Goal: Entertainment & Leisure: Browse casually

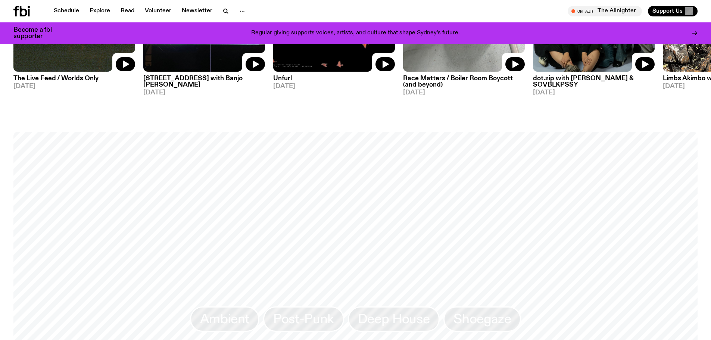
scroll to position [410, 0]
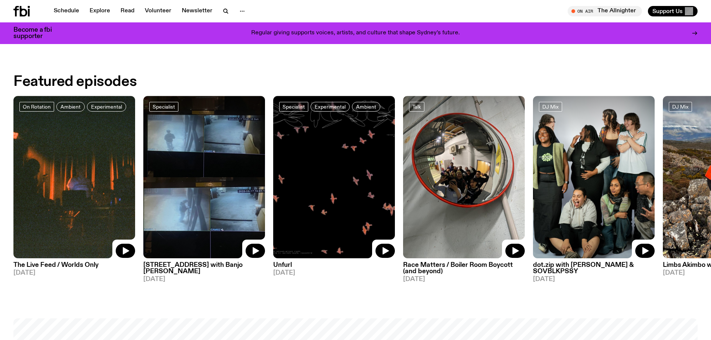
click at [47, 148] on img at bounding box center [74, 177] width 122 height 162
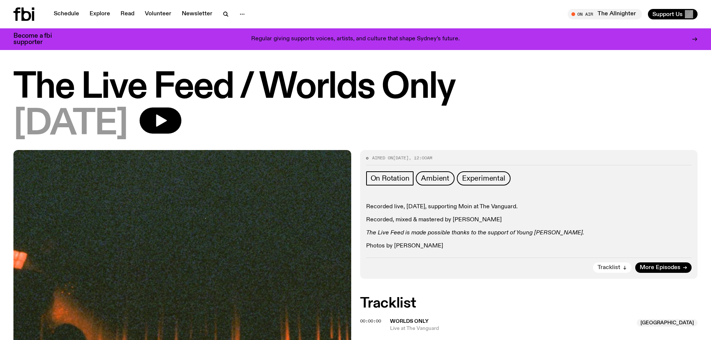
click at [622, 264] on button "Tracklist" at bounding box center [612, 267] width 38 height 10
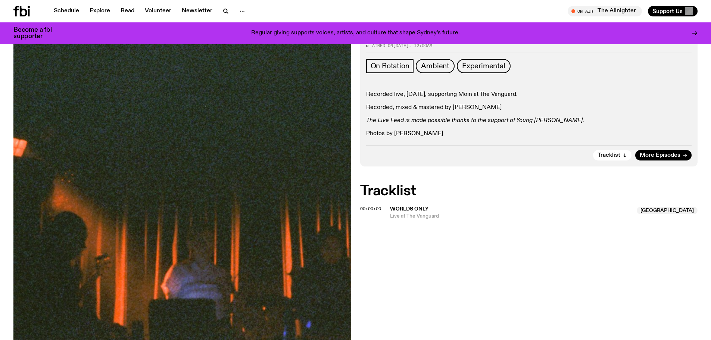
scroll to position [97, 0]
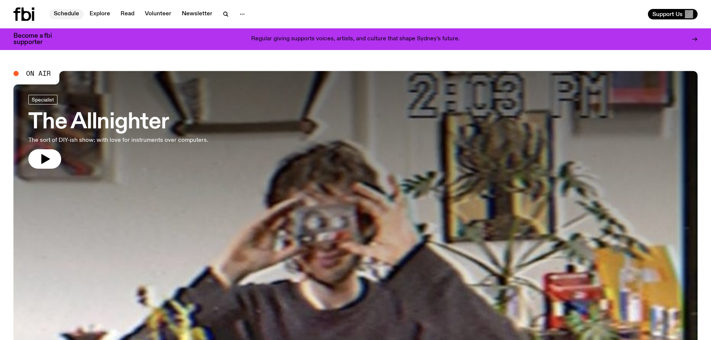
click at [69, 12] on link "Schedule" at bounding box center [66, 14] width 34 height 10
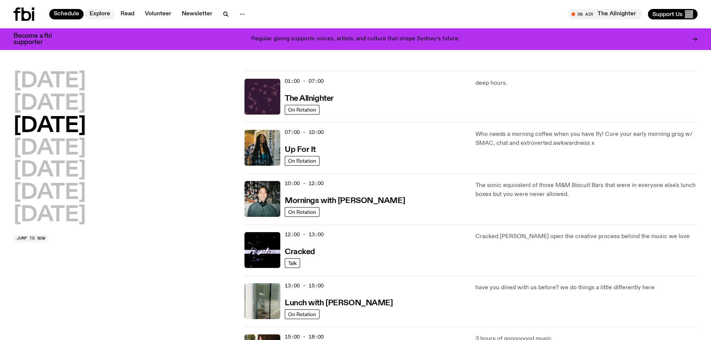
click at [102, 14] on link "Explore" at bounding box center [99, 14] width 29 height 10
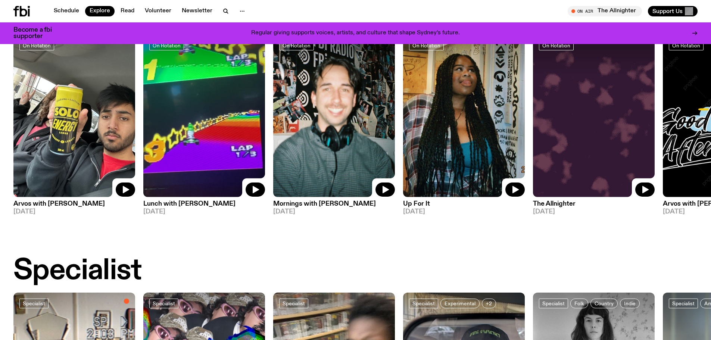
scroll to position [330, 0]
click at [66, 122] on img at bounding box center [74, 116] width 122 height 162
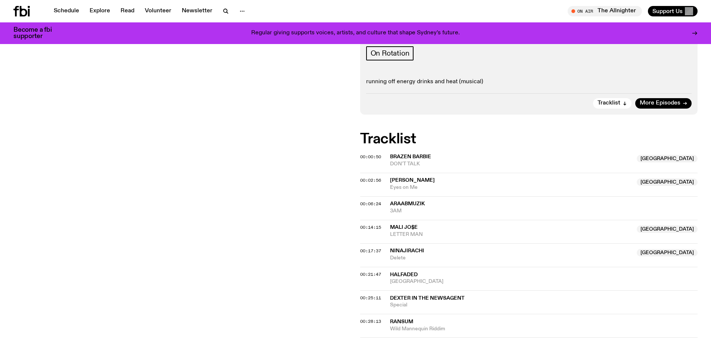
scroll to position [144, 0]
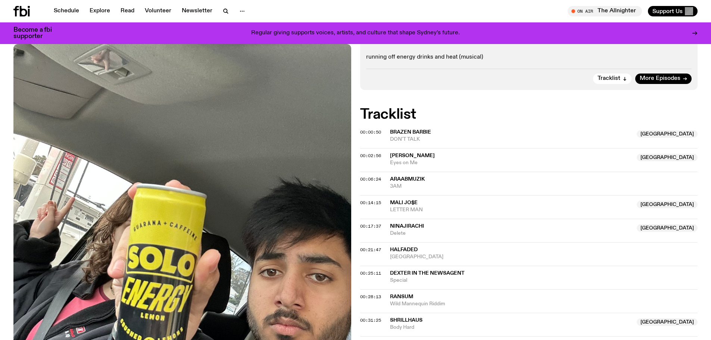
click at [410, 134] on span "Brazen Barbie" at bounding box center [410, 131] width 41 height 5
click at [402, 140] on span "DON'T TALK" at bounding box center [511, 139] width 243 height 7
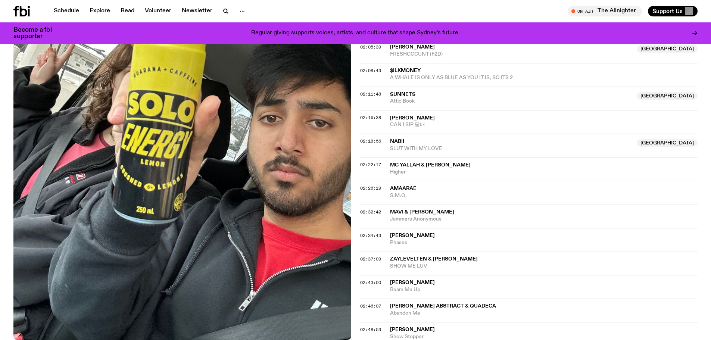
scroll to position [927, 0]
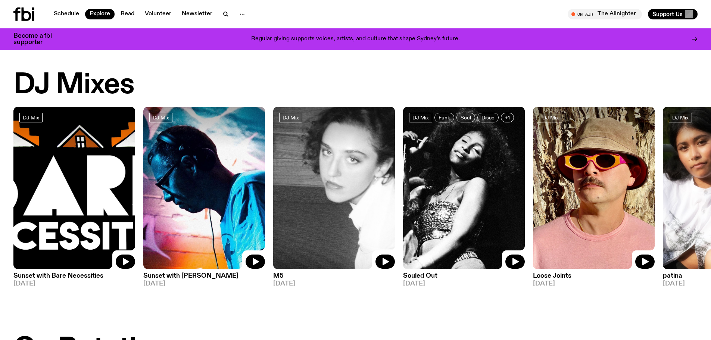
click at [39, 183] on img at bounding box center [74, 188] width 122 height 162
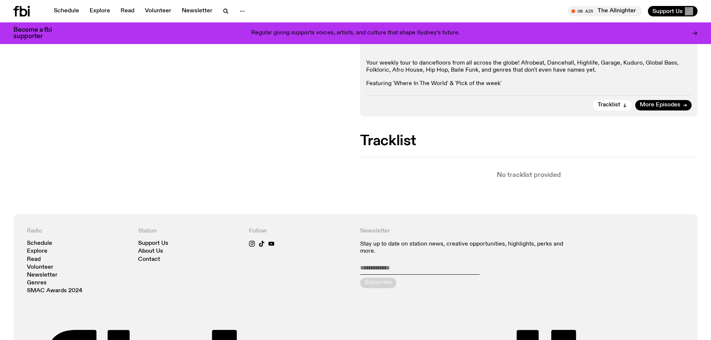
scroll to position [144, 0]
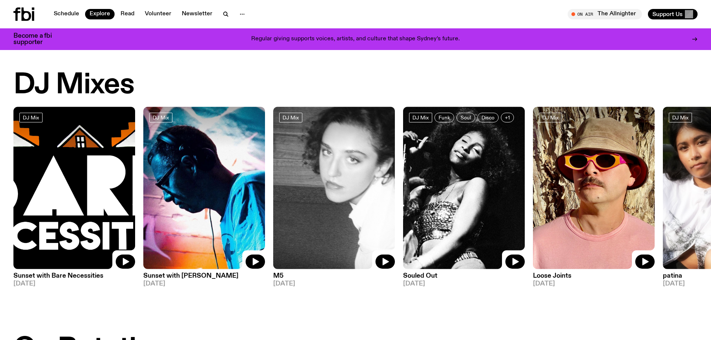
click at [679, 204] on img at bounding box center [724, 188] width 122 height 162
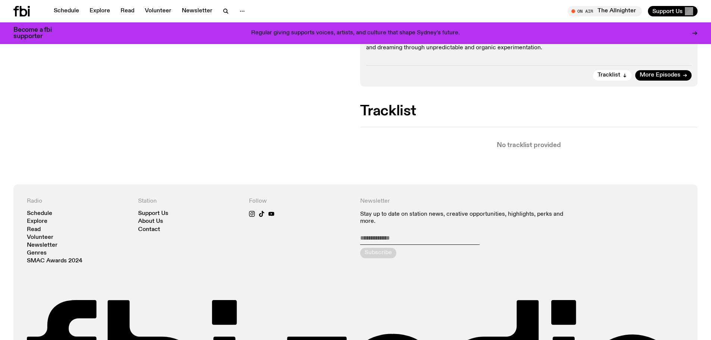
scroll to position [182, 0]
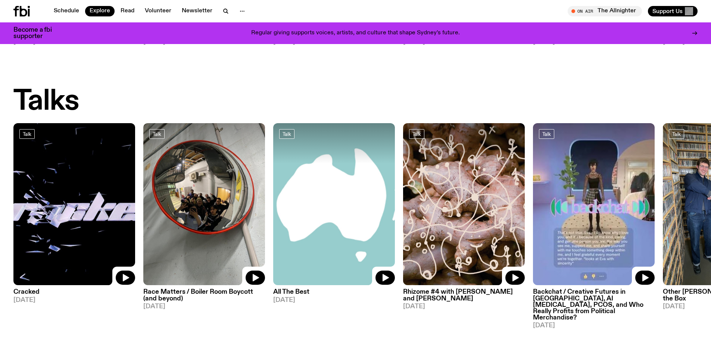
scroll to position [852, 0]
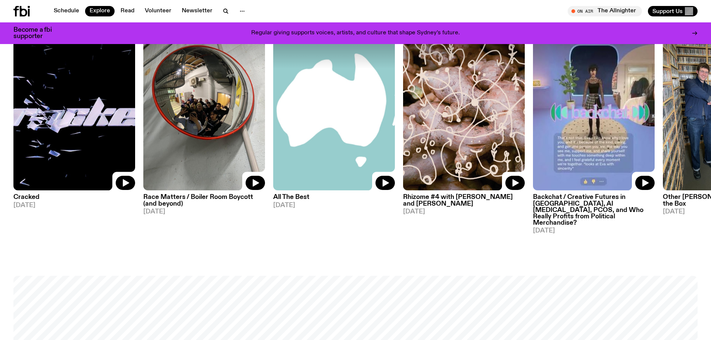
click at [675, 122] on img at bounding box center [724, 109] width 122 height 162
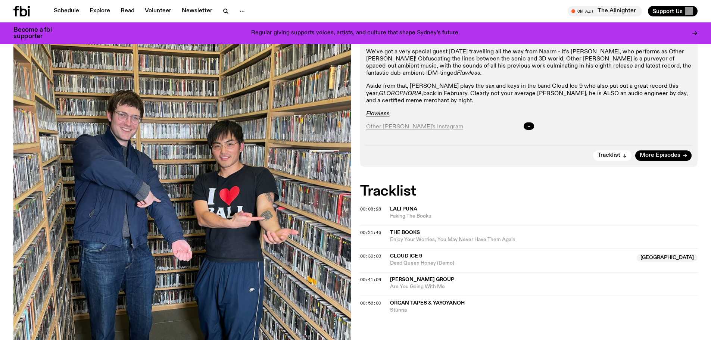
scroll to position [145, 0]
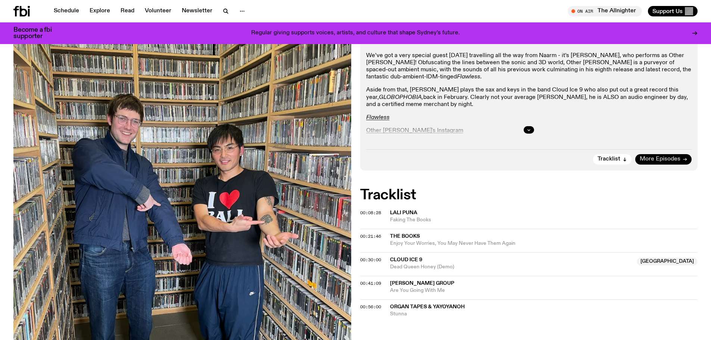
click at [662, 154] on link "More Episodes" at bounding box center [663, 159] width 56 height 10
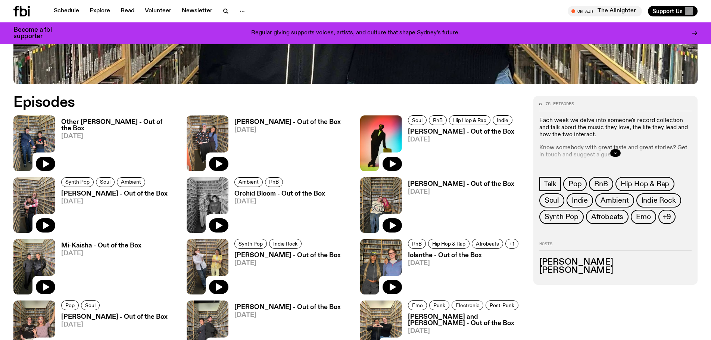
scroll to position [406, 0]
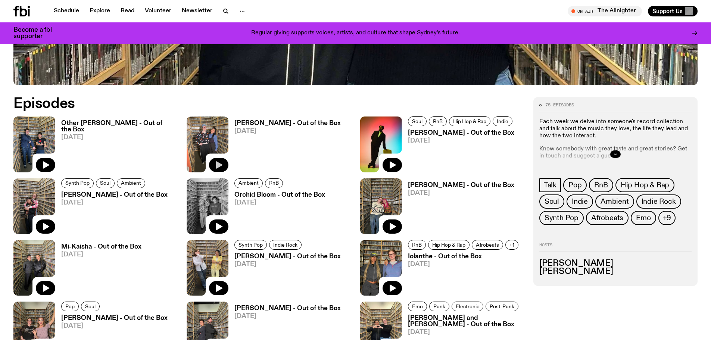
click at [225, 163] on button "button" at bounding box center [218, 165] width 19 height 14
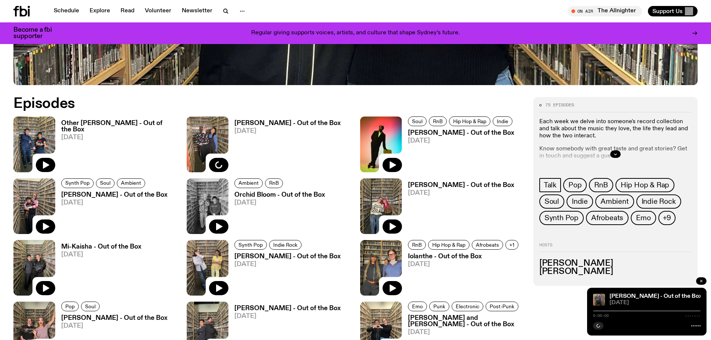
click at [701, 281] on icon "button" at bounding box center [701, 281] width 2 height 2
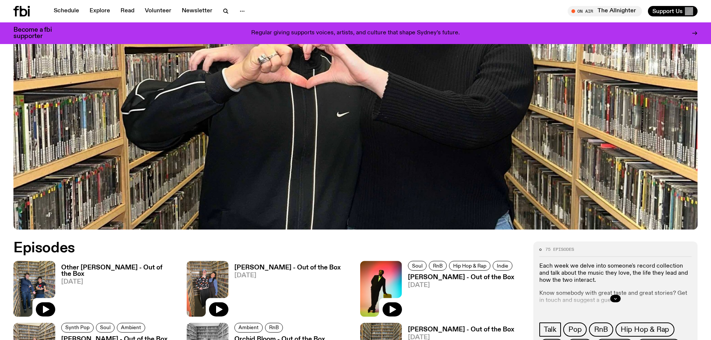
scroll to position [410, 0]
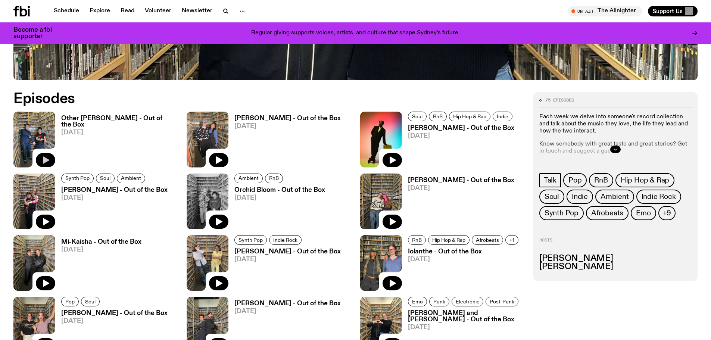
click at [41, 159] on icon "button" at bounding box center [45, 160] width 9 height 9
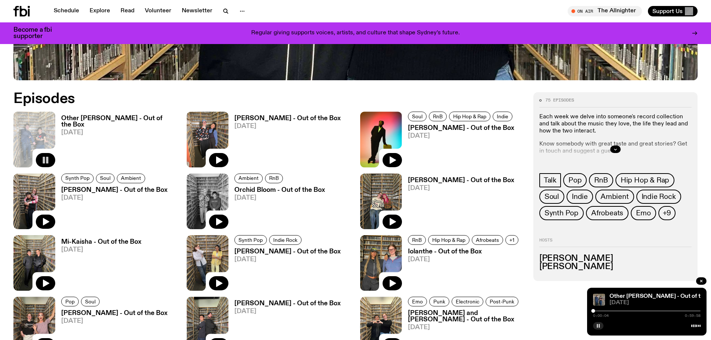
click at [600, 324] on icon "button" at bounding box center [598, 325] width 4 height 4
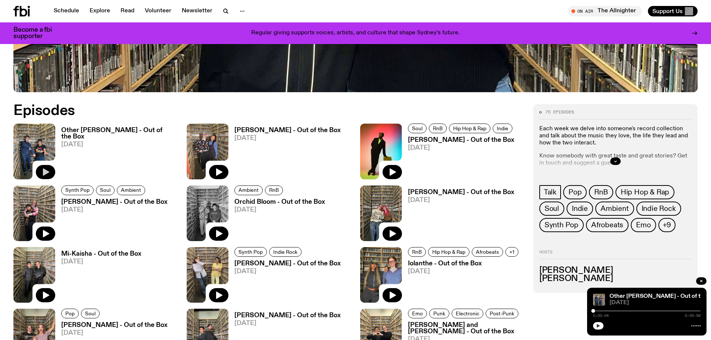
scroll to position [373, 0]
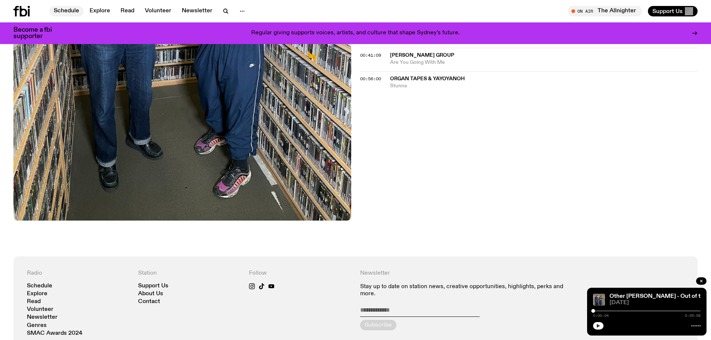
scroll to position [145, 0]
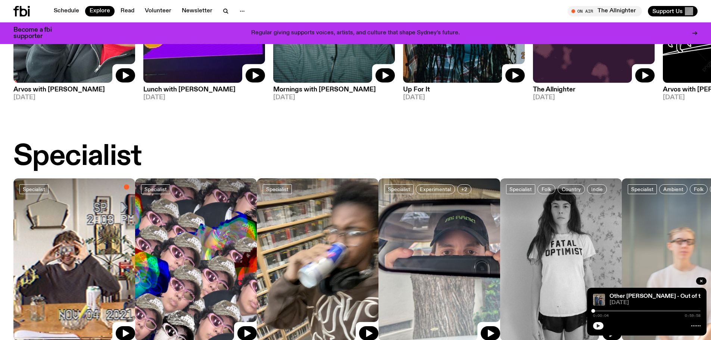
scroll to position [556, 0]
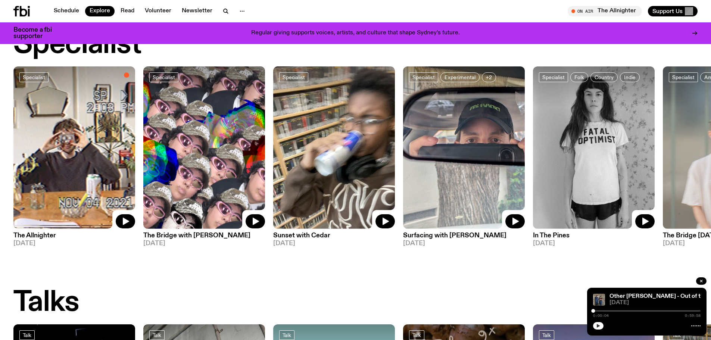
click at [311, 115] on img at bounding box center [334, 147] width 122 height 162
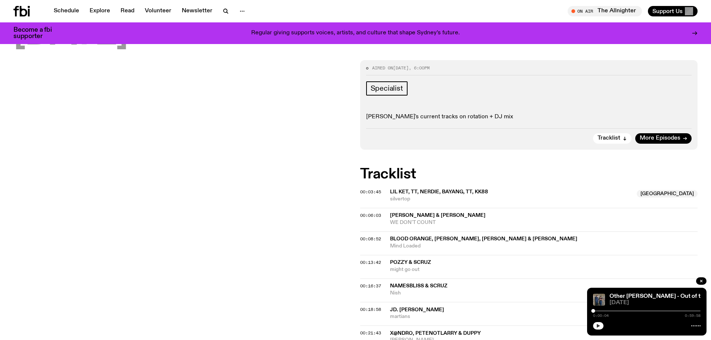
scroll to position [144, 0]
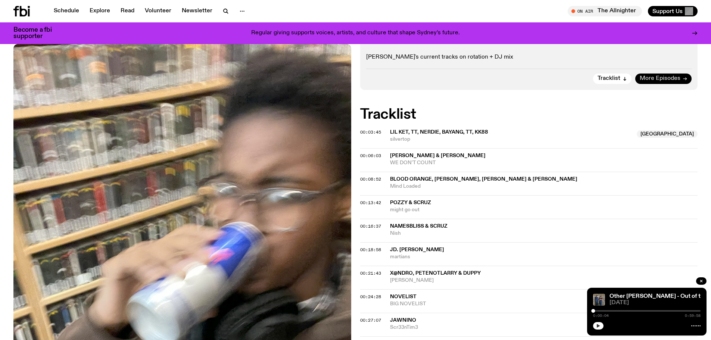
click at [663, 78] on span "More Episodes" at bounding box center [660, 79] width 41 height 6
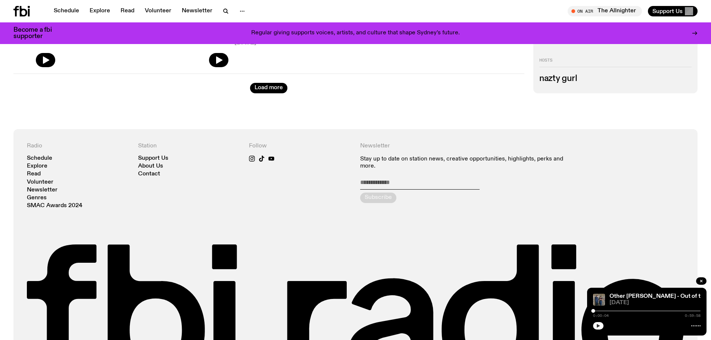
scroll to position [743, 0]
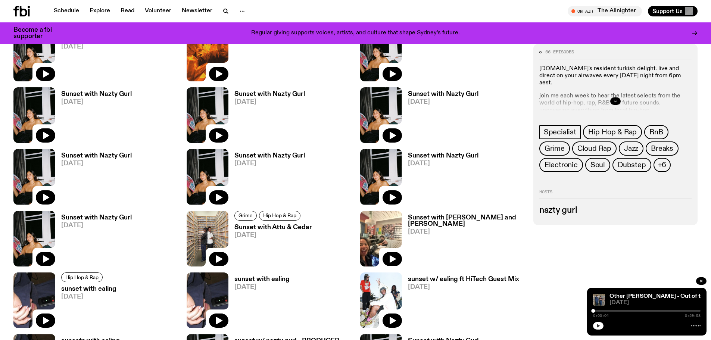
click at [617, 97] on div at bounding box center [615, 101] width 152 height 24
click at [615, 102] on icon "button" at bounding box center [615, 101] width 4 height 4
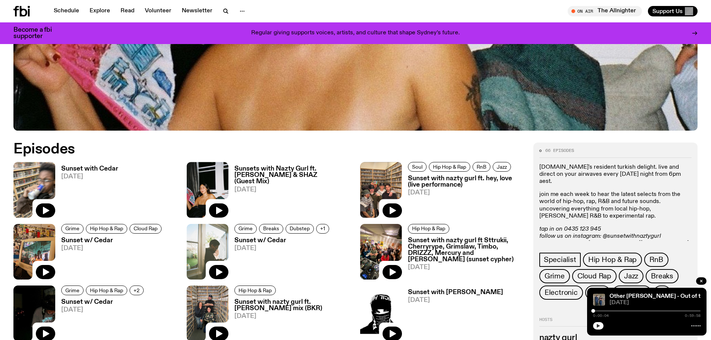
scroll to position [184, 0]
